Goal: Navigation & Orientation: Find specific page/section

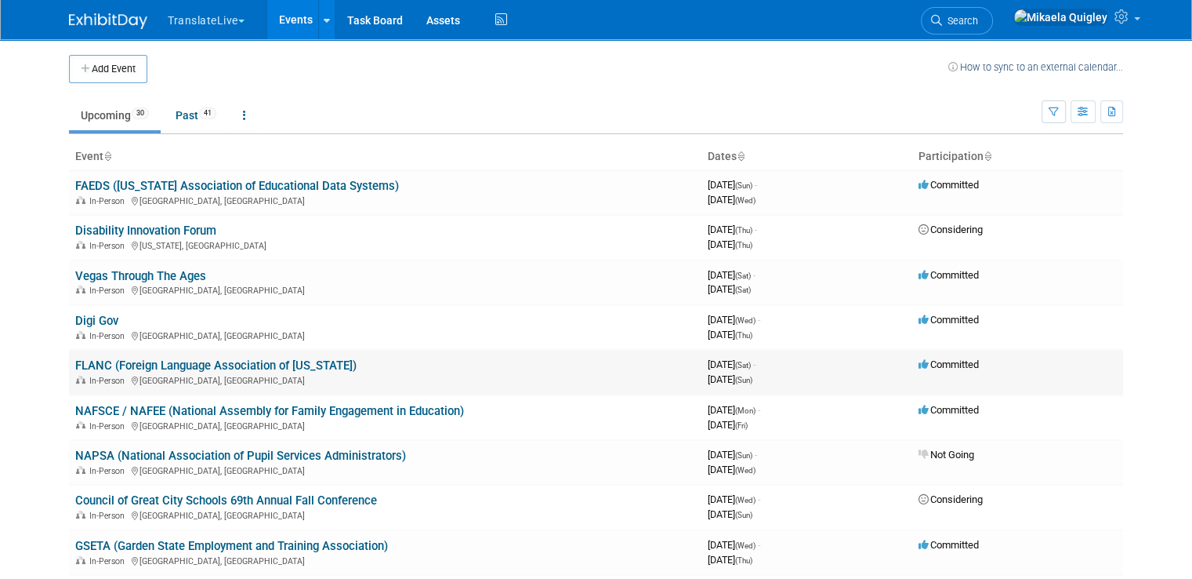
click at [87, 365] on link "FLANC (Foreign Language Association of [US_STATE])" at bounding box center [215, 365] width 281 height 14
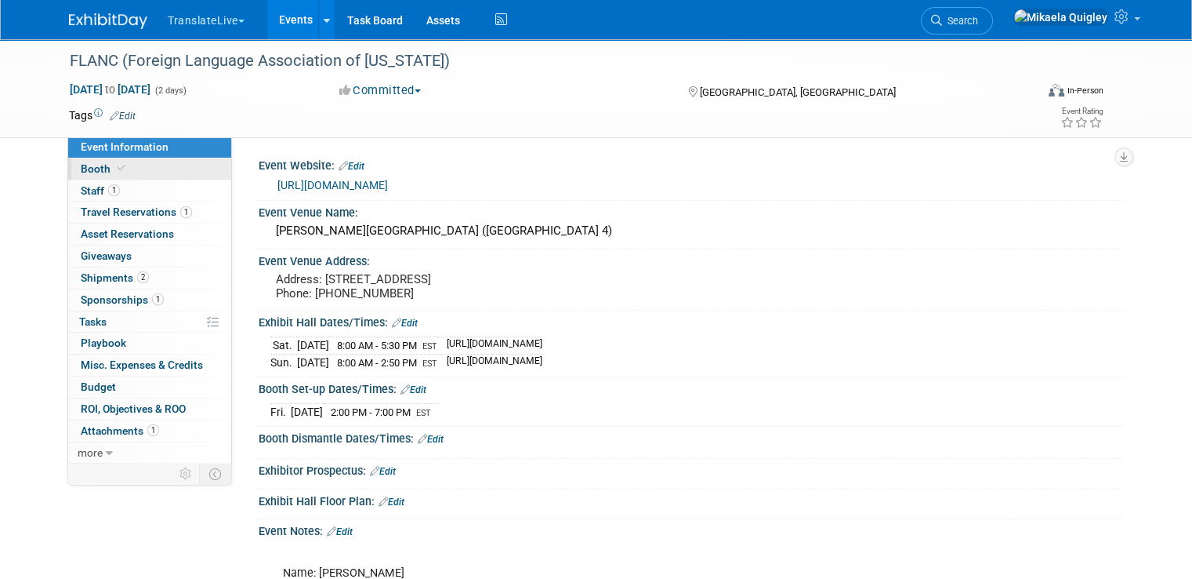
click at [145, 176] on link "Booth" at bounding box center [149, 168] width 163 height 21
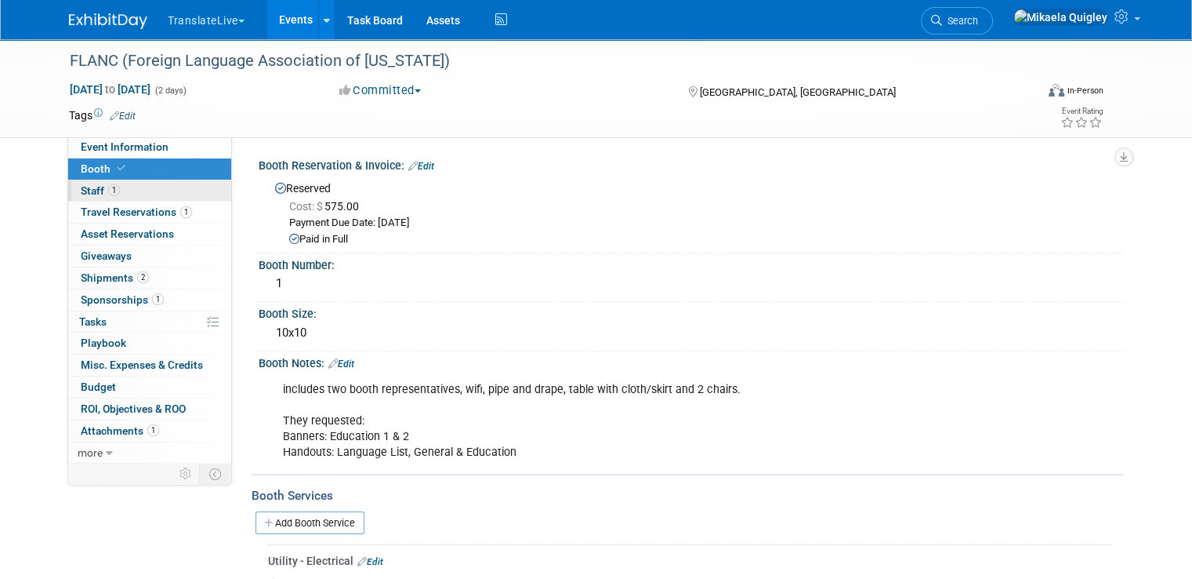
click at [136, 187] on link "1 Staff 1" at bounding box center [149, 190] width 163 height 21
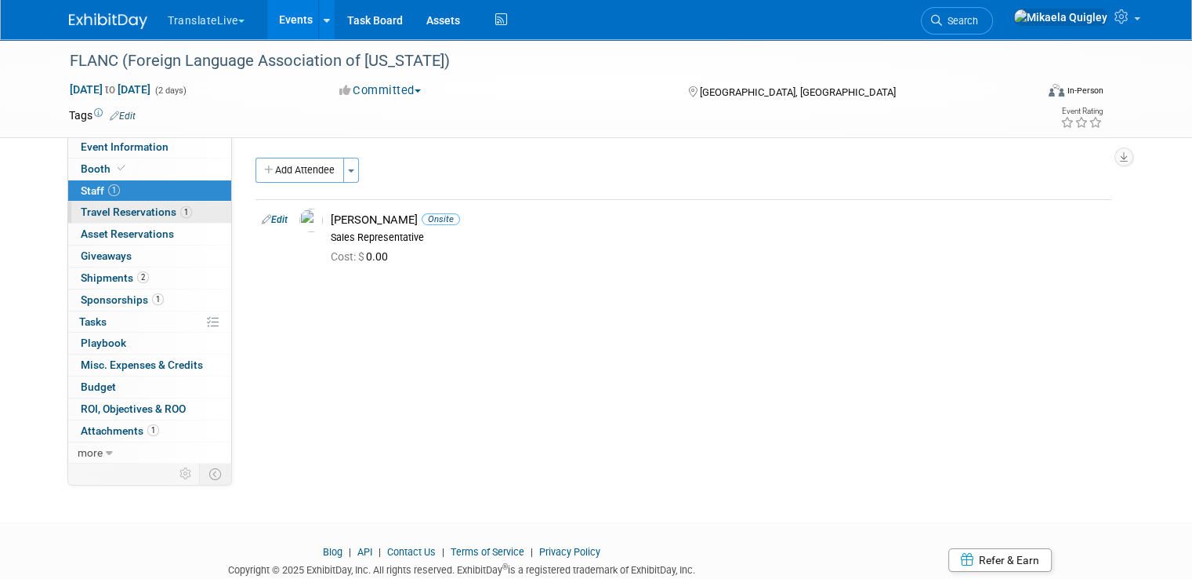
click at [140, 208] on span "Travel Reservations 1" at bounding box center [136, 211] width 111 height 13
